Goal: Task Accomplishment & Management: Manage account settings

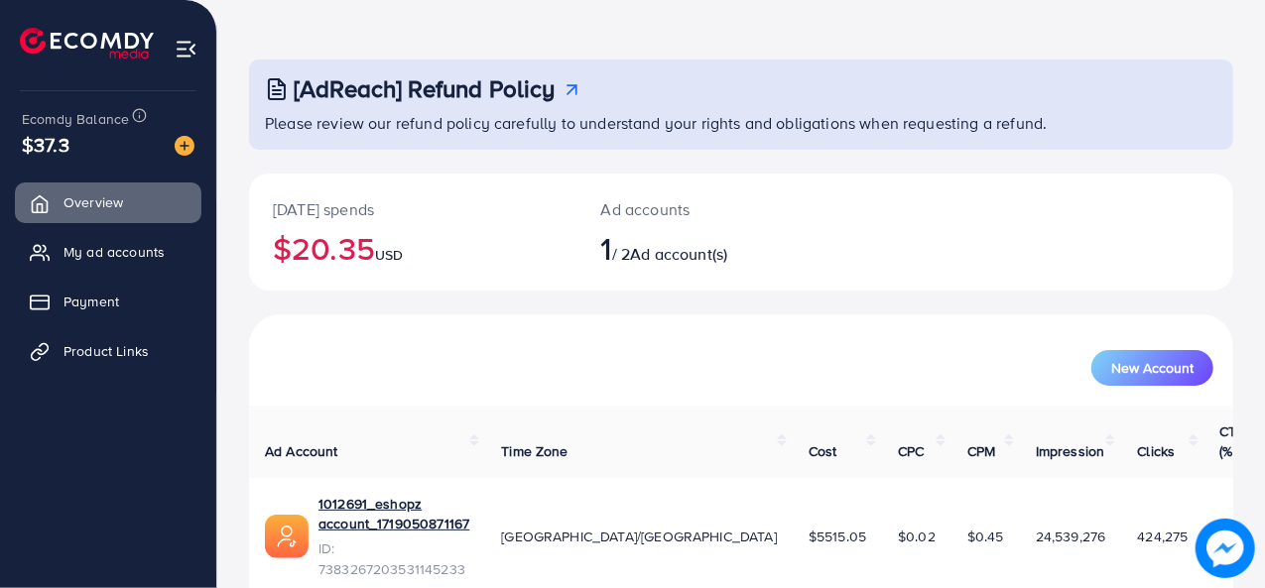
scroll to position [93, 0]
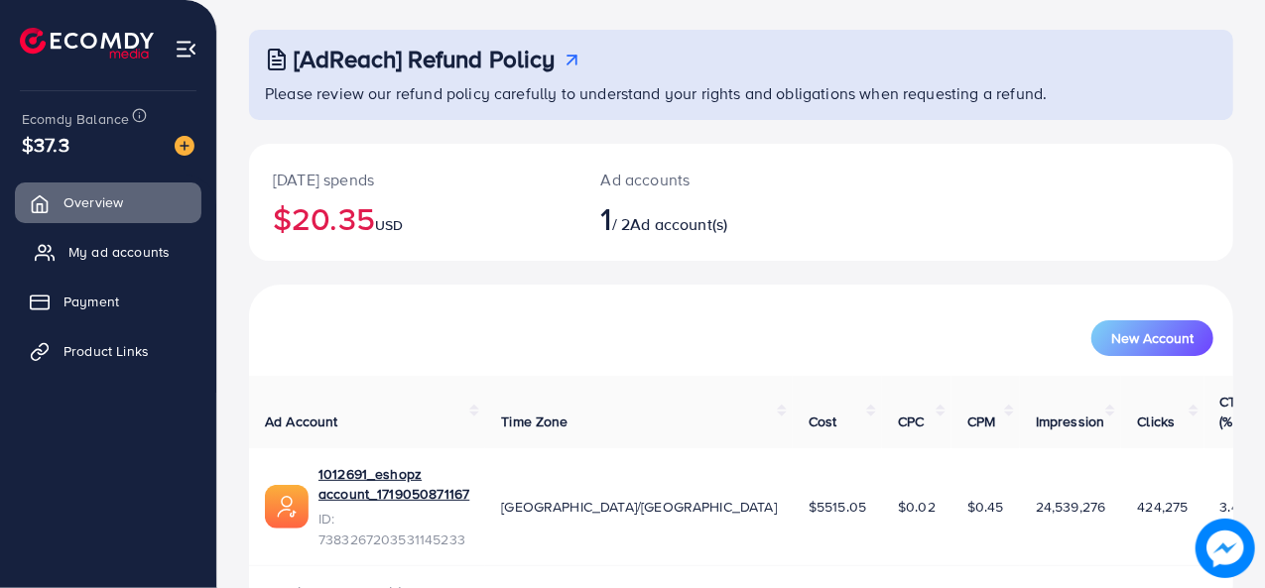
click at [149, 257] on span "My ad accounts" at bounding box center [118, 252] width 101 height 20
click at [101, 245] on span "My ad accounts" at bounding box center [118, 252] width 101 height 20
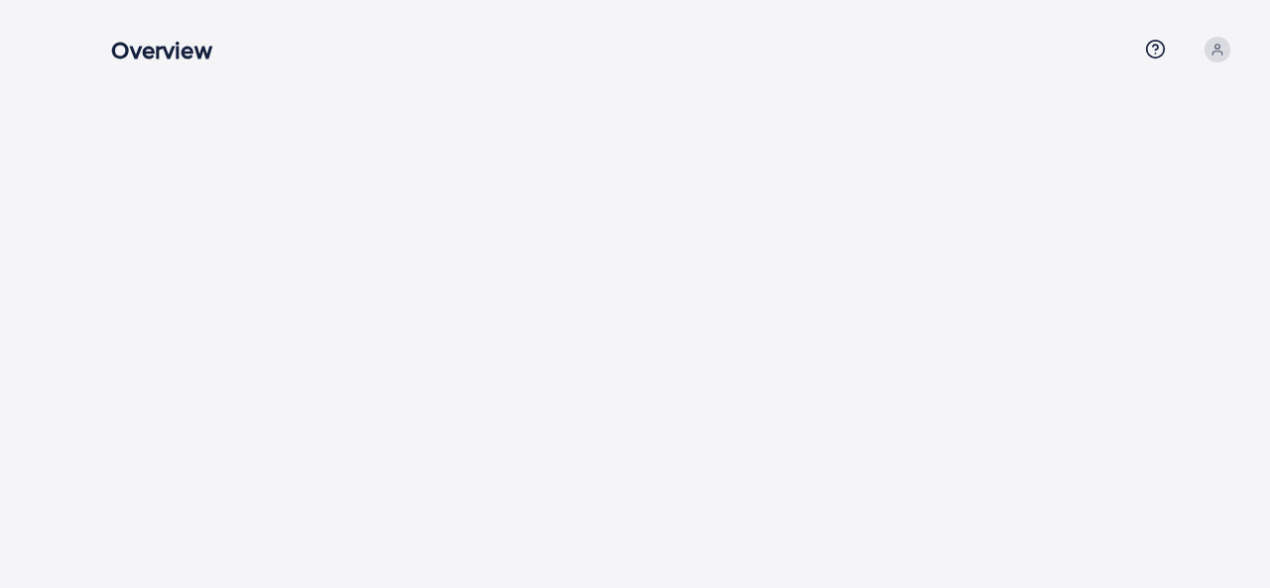
click at [624, 2] on div at bounding box center [674, 77] width 1190 height 155
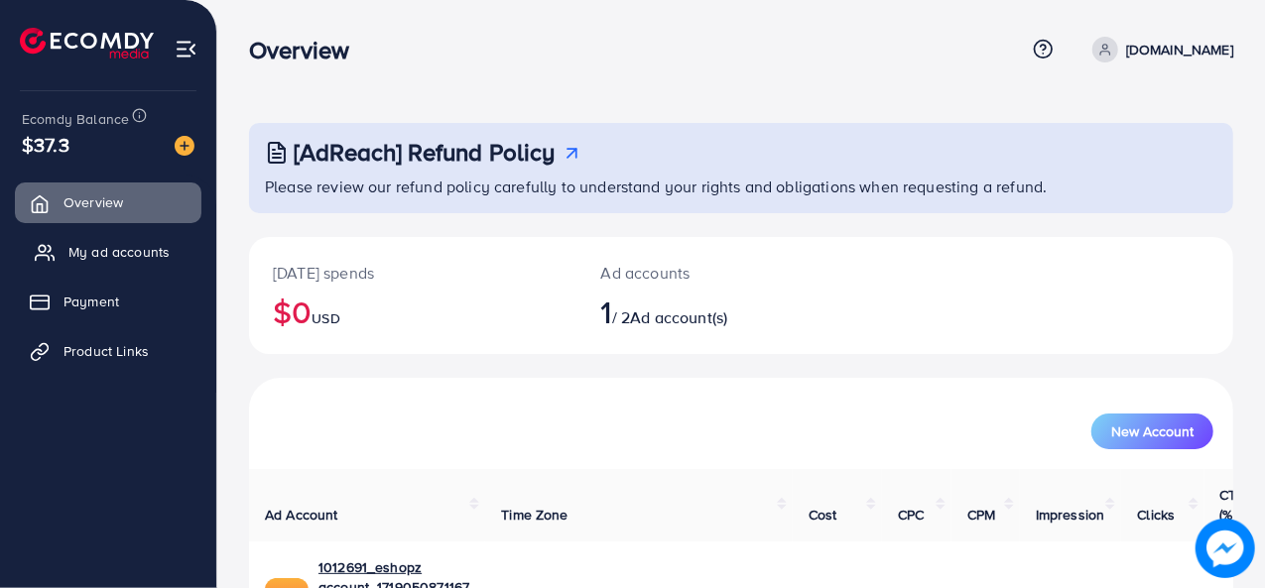
click at [101, 255] on span "My ad accounts" at bounding box center [118, 252] width 101 height 20
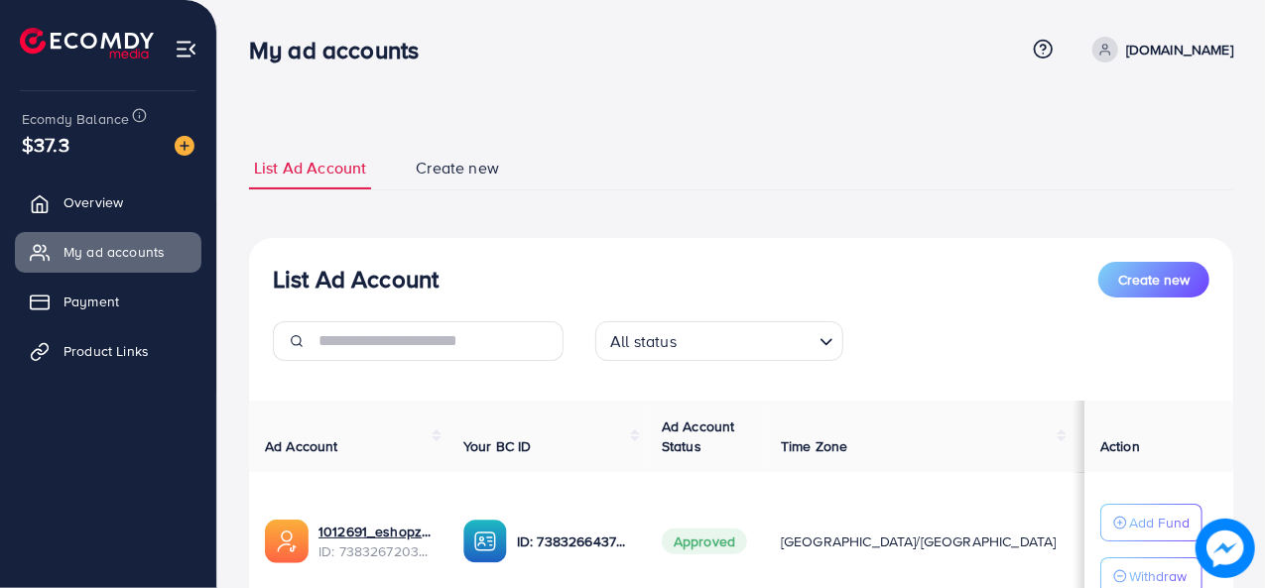
click at [630, 127] on div "List Ad Account Create new List Ad Account Create new All status Loading... Ad …" at bounding box center [741, 423] width 984 height 600
drag, startPoint x: 1227, startPoint y: 1, endPoint x: 844, endPoint y: 54, distance: 386.4
click at [844, 54] on div "My ad accounts" at bounding box center [637, 50] width 776 height 29
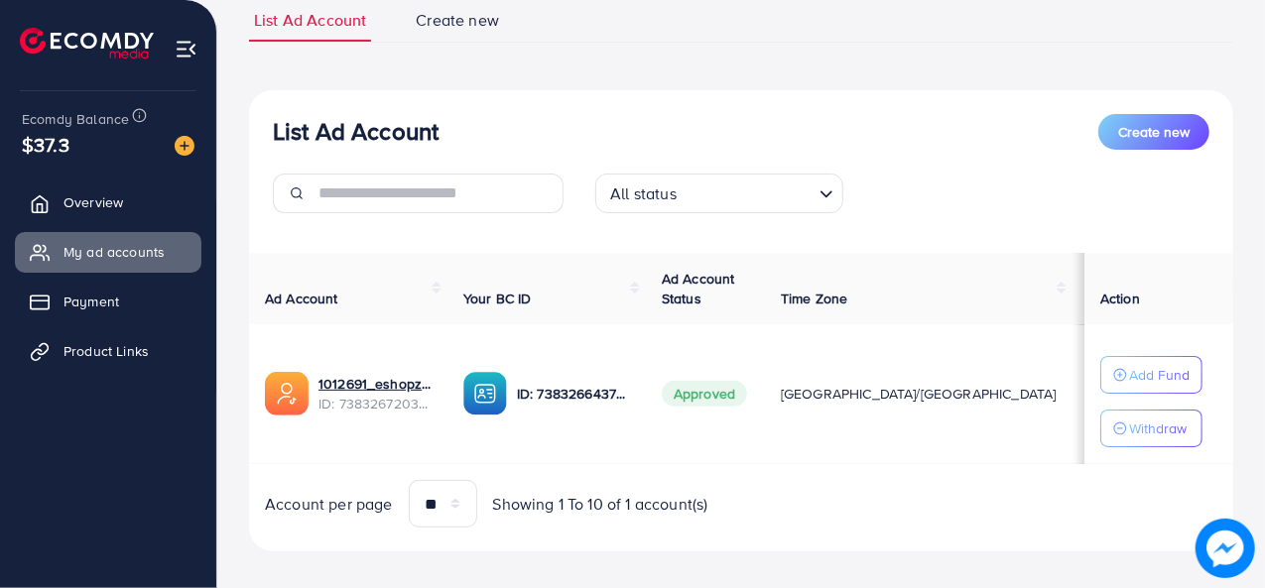
scroll to position [165, 0]
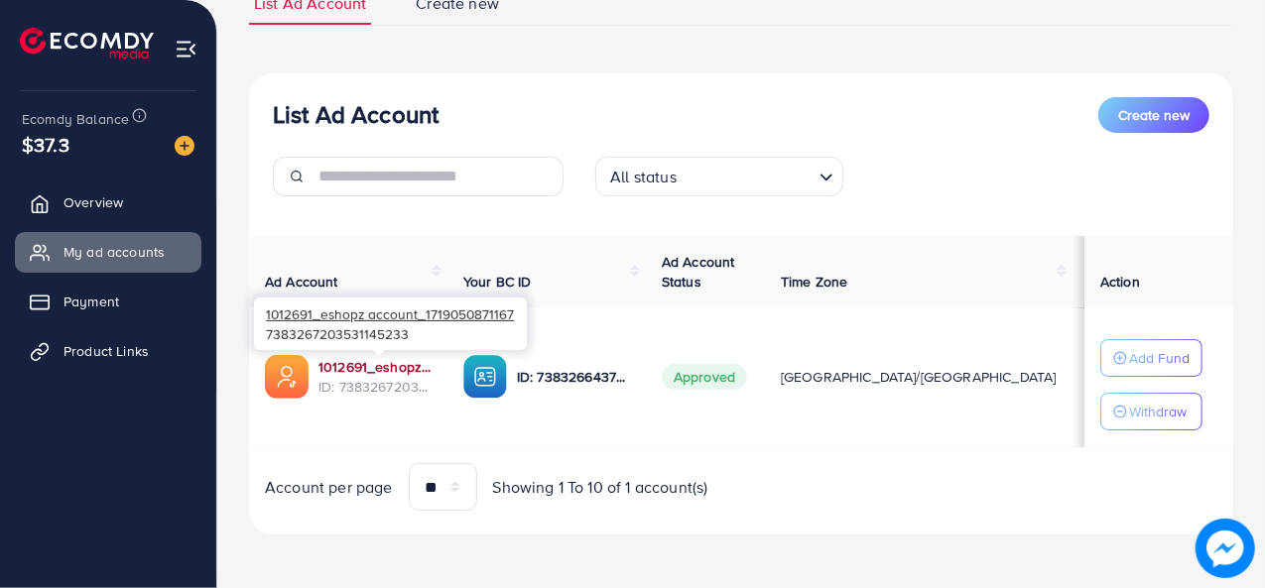
click at [318, 370] on link "1012691_eshopz account_1719050871167" at bounding box center [374, 367] width 113 height 20
